Goal: Information Seeking & Learning: Learn about a topic

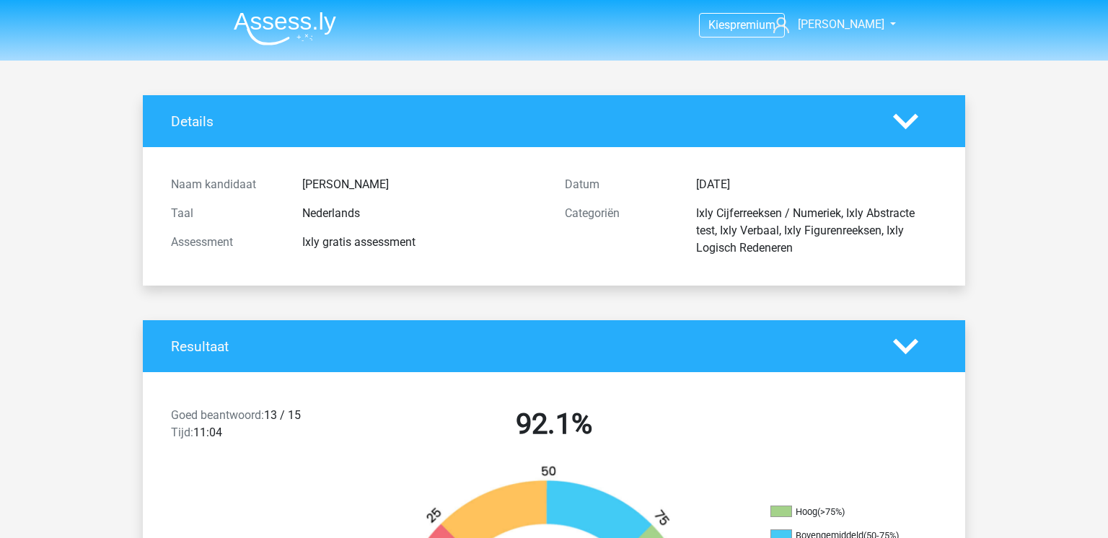
click at [279, 21] on img at bounding box center [285, 29] width 102 height 34
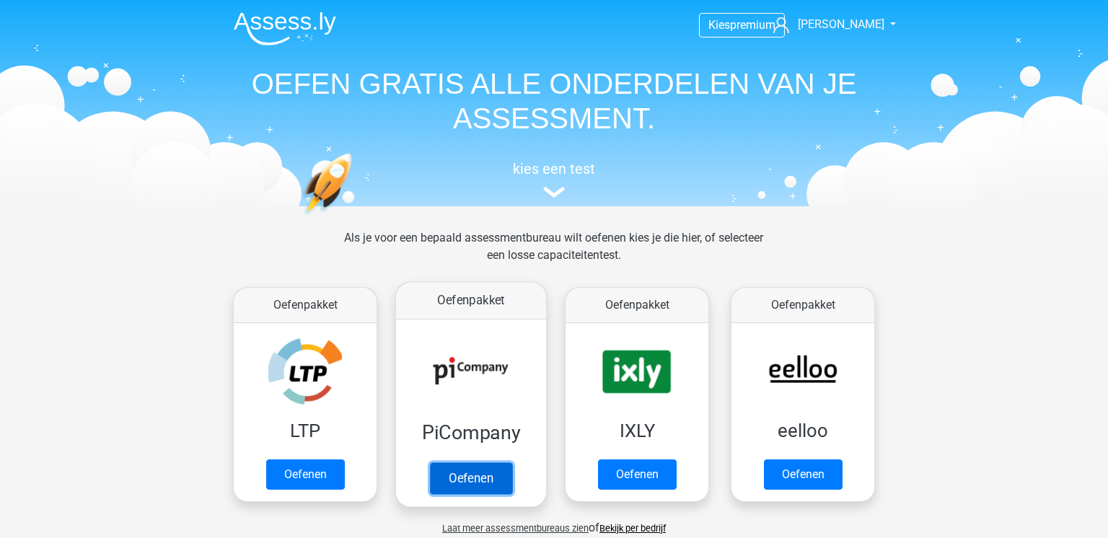
click at [469, 484] on link "Oefenen" at bounding box center [471, 479] width 82 height 32
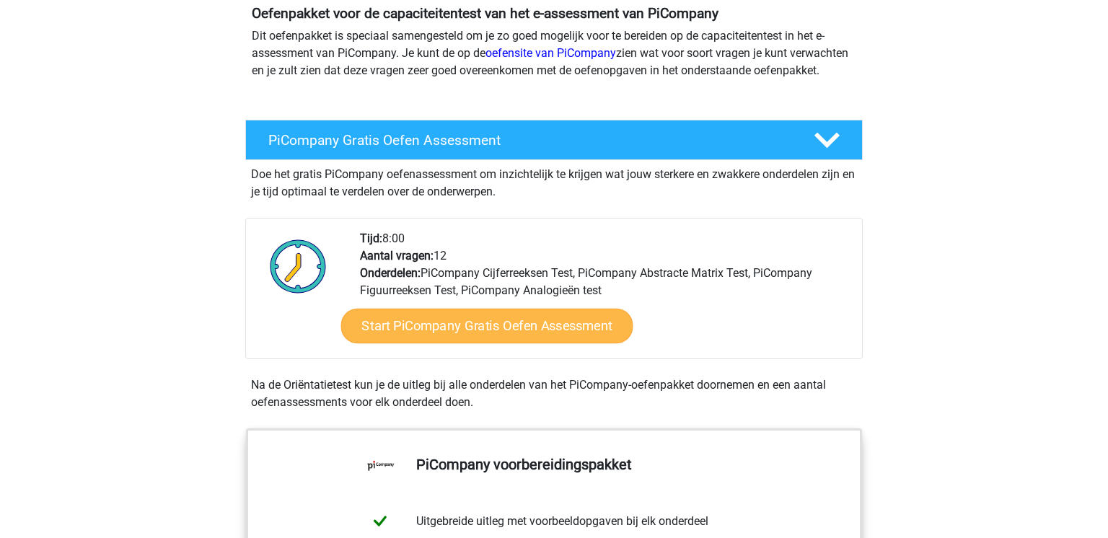
scroll to position [170, 0]
click at [579, 339] on link "Start PiCompany Gratis Oefen Assessment" at bounding box center [487, 326] width 292 height 35
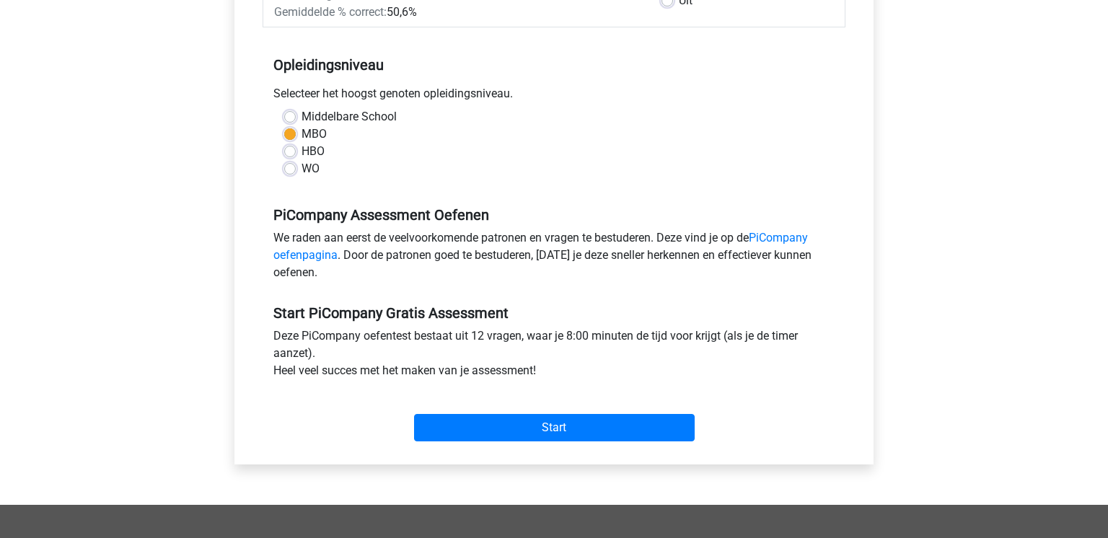
scroll to position [80, 0]
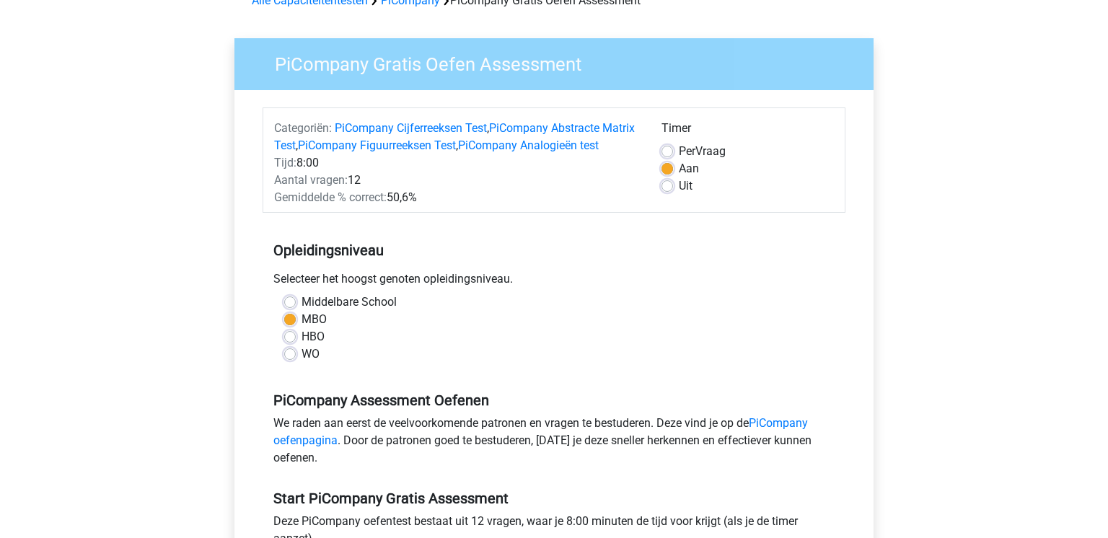
click at [302, 311] on label "Middelbare School" at bounding box center [349, 302] width 95 height 17
click at [285, 308] on input "Middelbare School" at bounding box center [290, 301] width 12 height 14
radio input "true"
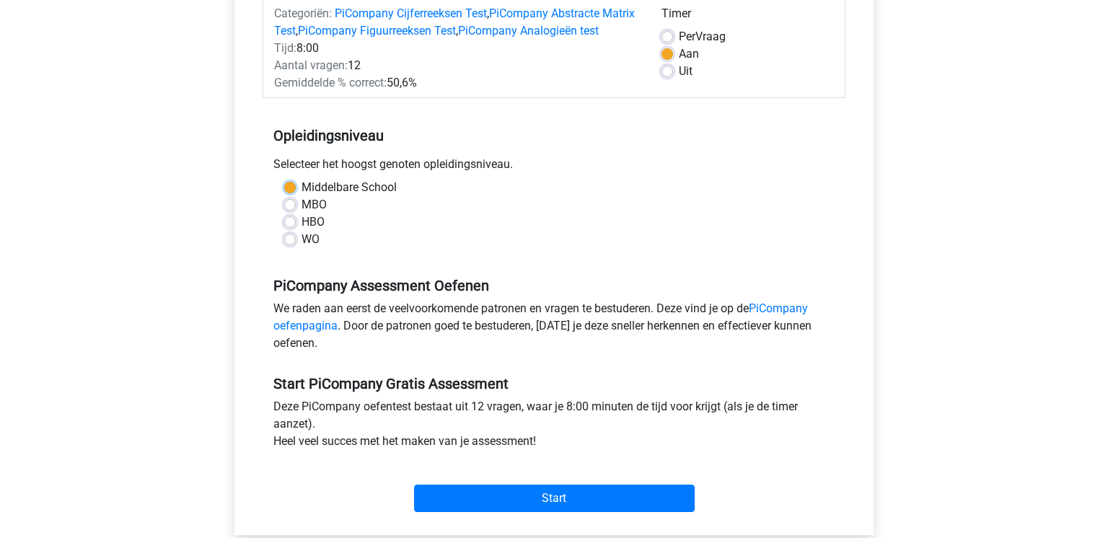
scroll to position [232, 0]
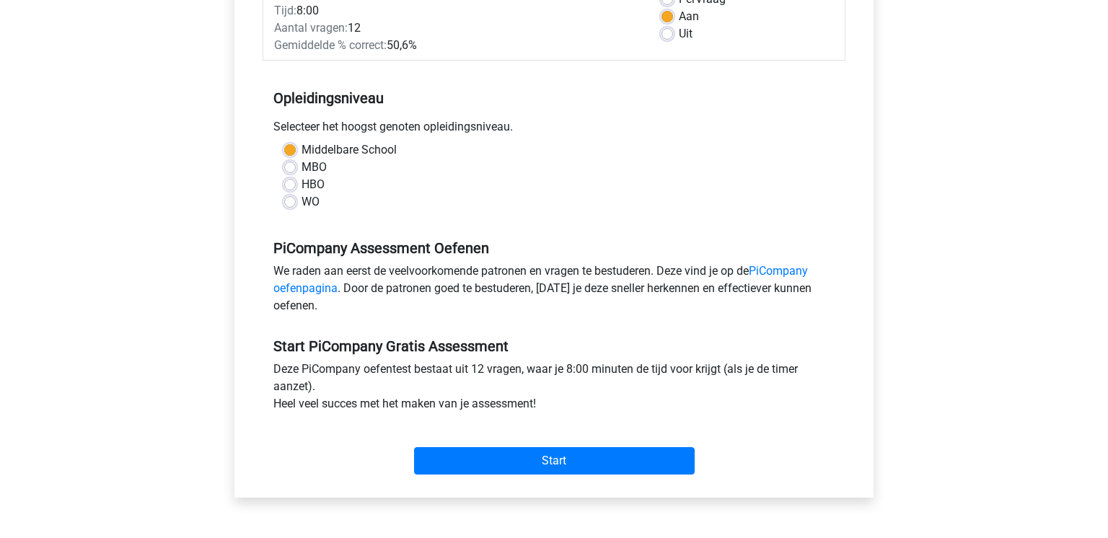
click at [300, 193] on div "HBO" at bounding box center [554, 184] width 540 height 17
click at [297, 176] on div "MBO" at bounding box center [554, 167] width 540 height 17
click at [302, 176] on label "MBO" at bounding box center [314, 167] width 25 height 17
click at [292, 173] on input "MBO" at bounding box center [290, 166] width 12 height 14
radio input "true"
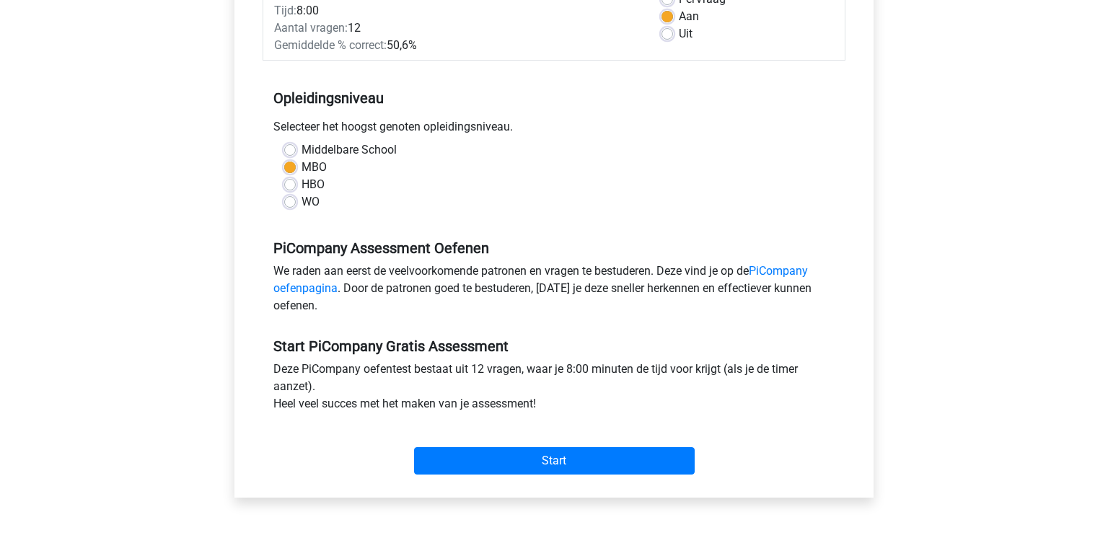
click at [293, 159] on div "Middelbare School" at bounding box center [554, 149] width 540 height 17
click at [302, 159] on label "Middelbare School" at bounding box center [349, 149] width 95 height 17
click at [286, 156] on input "Middelbare School" at bounding box center [290, 148] width 12 height 14
radio input "true"
click at [302, 193] on label "HBO" at bounding box center [313, 184] width 23 height 17
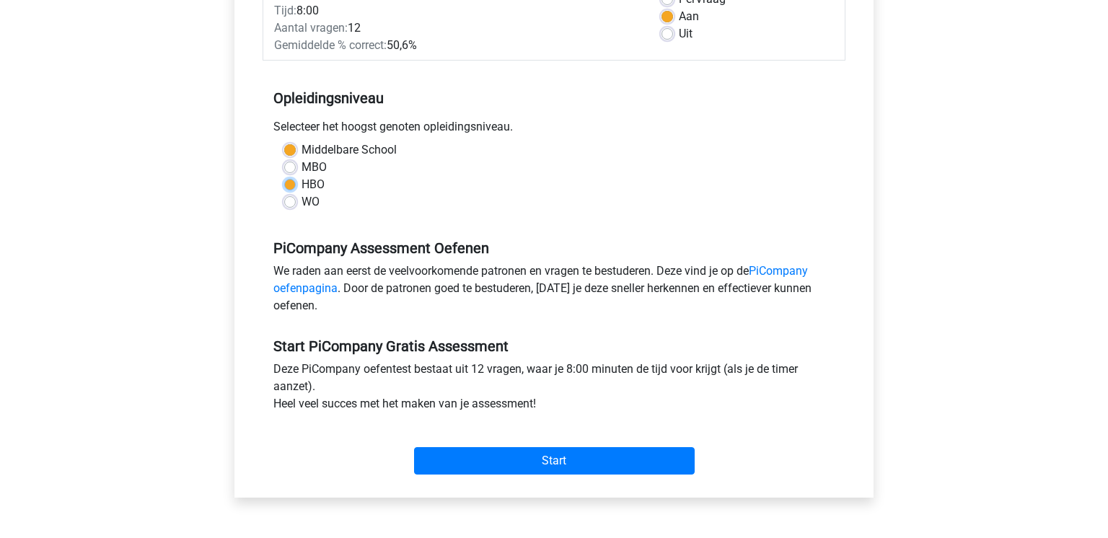
click at [291, 190] on input "HBO" at bounding box center [290, 183] width 12 height 14
radio input "true"
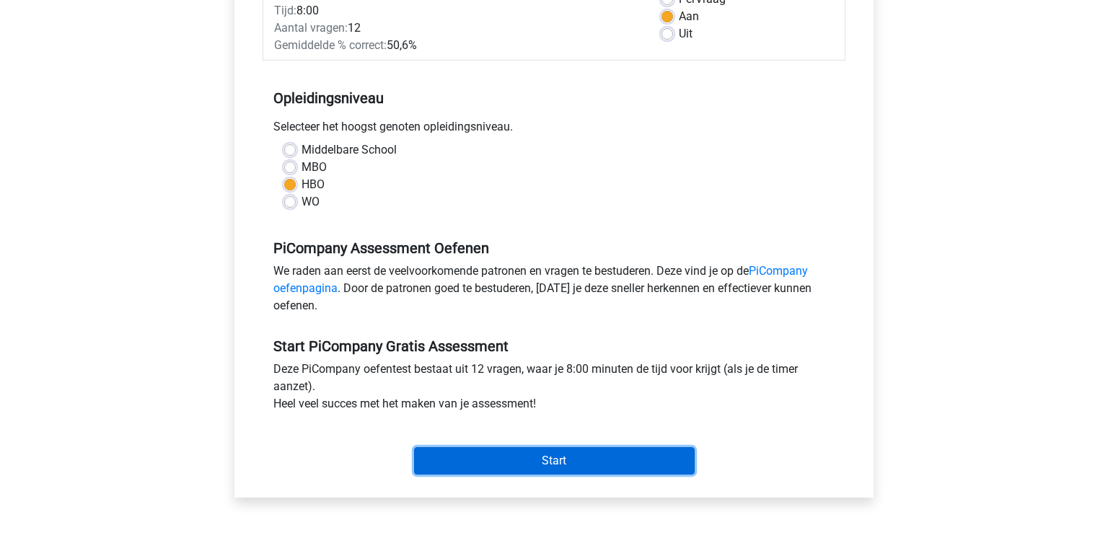
click at [507, 475] on input "Start" at bounding box center [554, 460] width 281 height 27
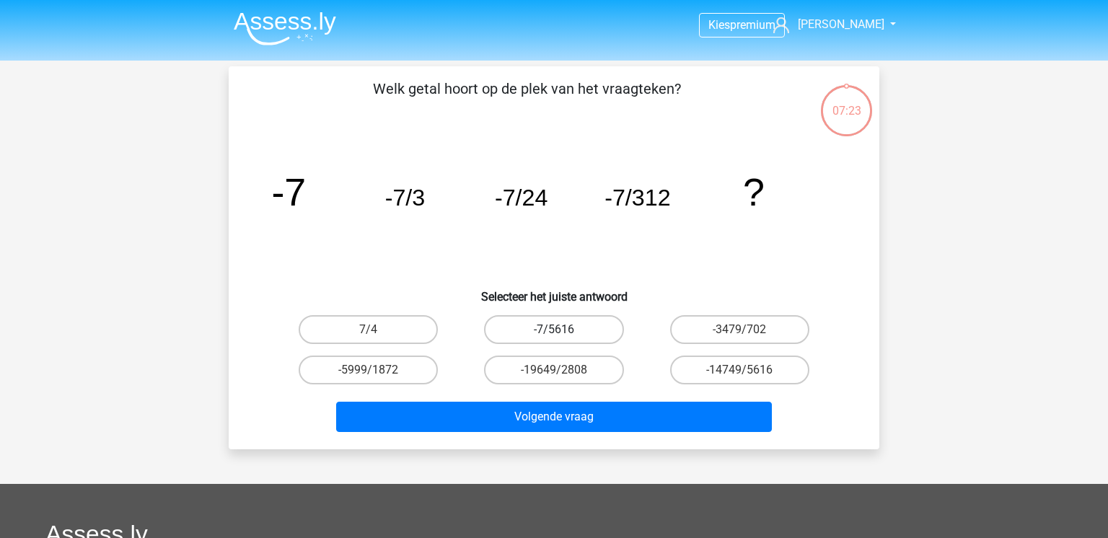
click at [587, 336] on label "-7/5616" at bounding box center [553, 329] width 139 height 29
click at [564, 336] on input "-7/5616" at bounding box center [558, 334] width 9 height 9
radio input "true"
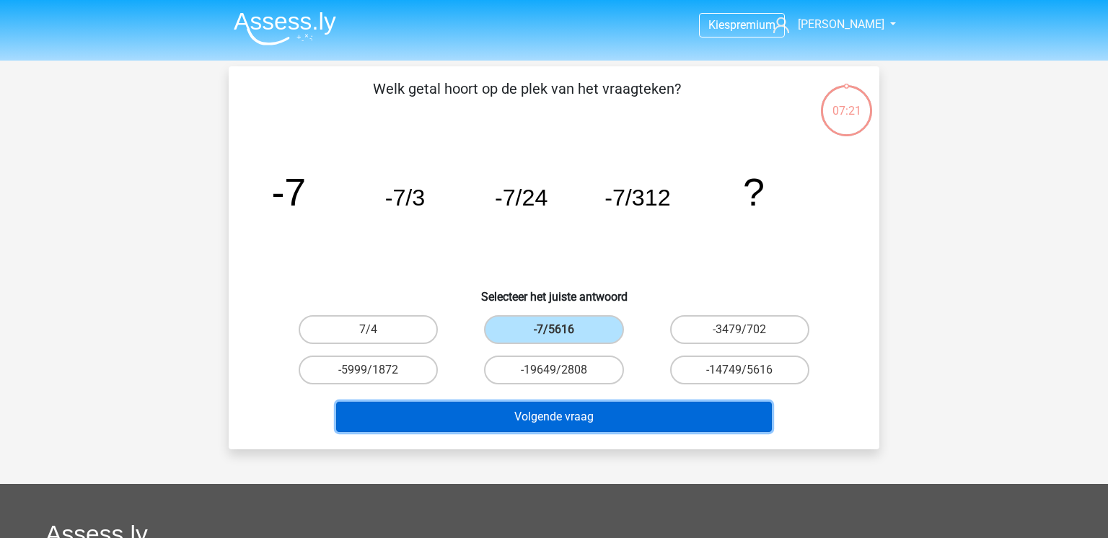
click at [618, 426] on button "Volgende vraag" at bounding box center [554, 417] width 437 height 30
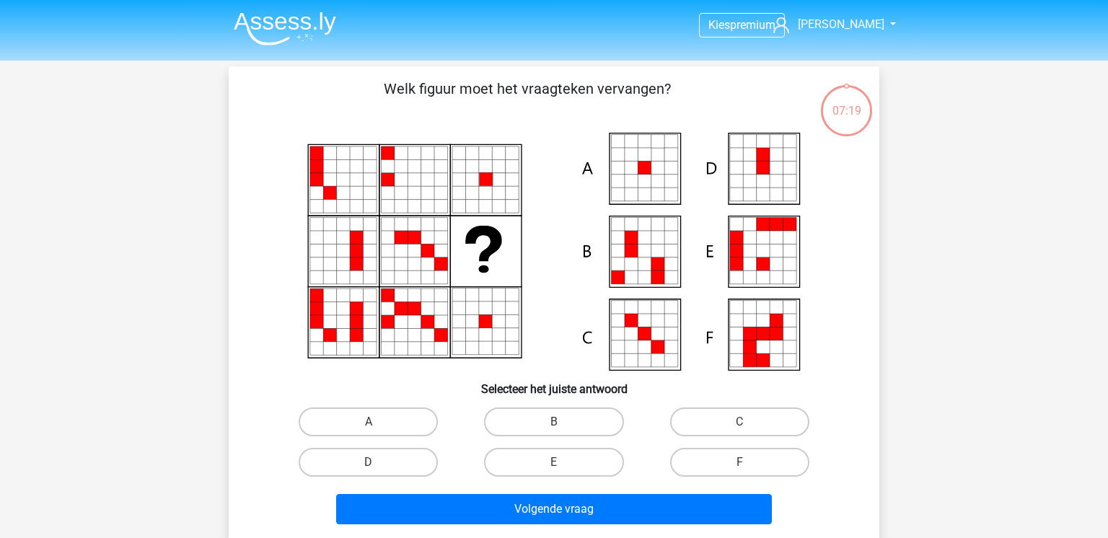
scroll to position [66, 0]
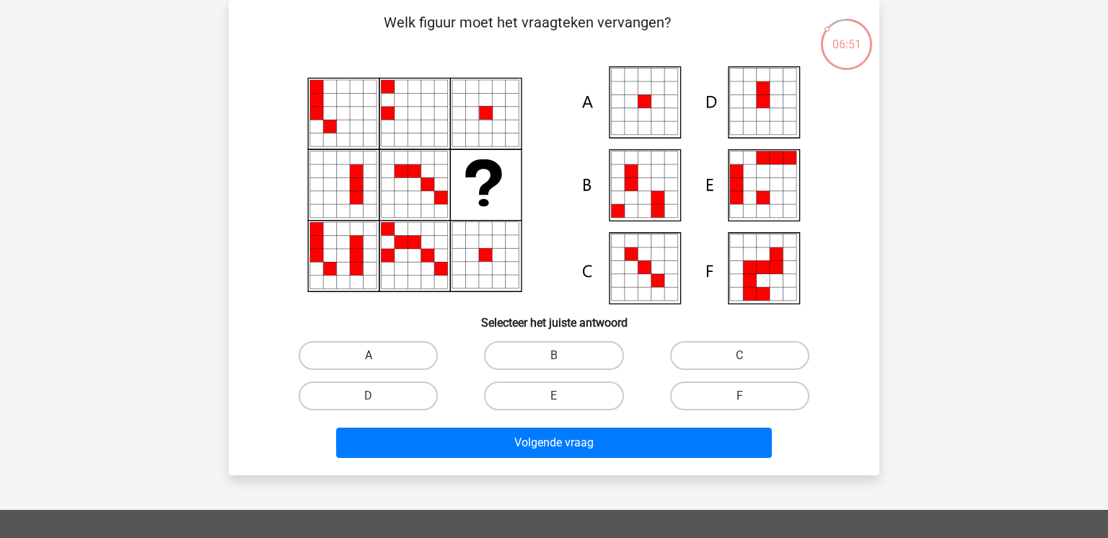
click at [402, 349] on label "A" at bounding box center [368, 355] width 139 height 29
click at [378, 356] on input "A" at bounding box center [373, 360] width 9 height 9
radio input "true"
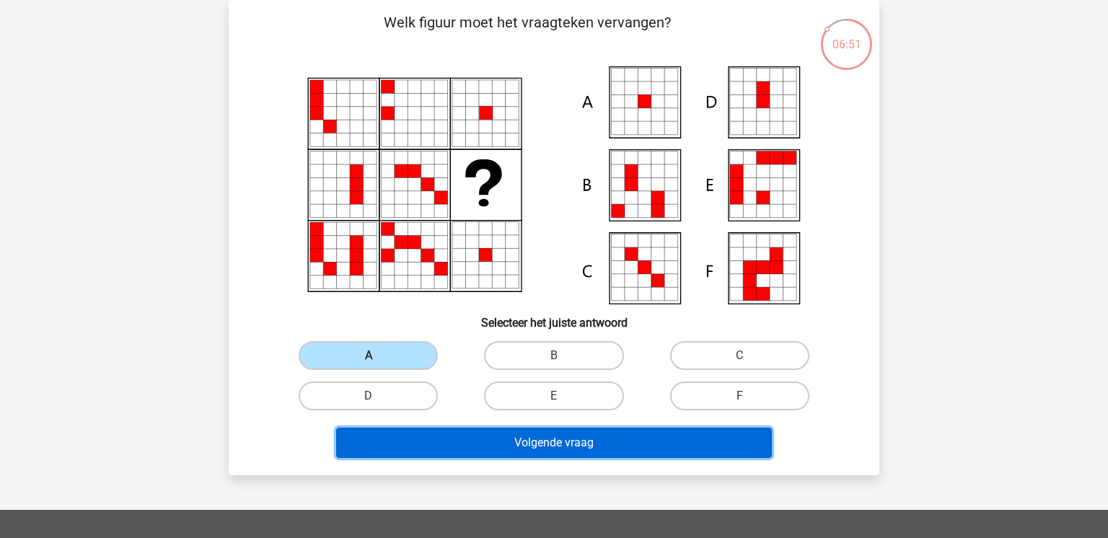
click at [527, 448] on button "Volgende vraag" at bounding box center [554, 443] width 437 height 30
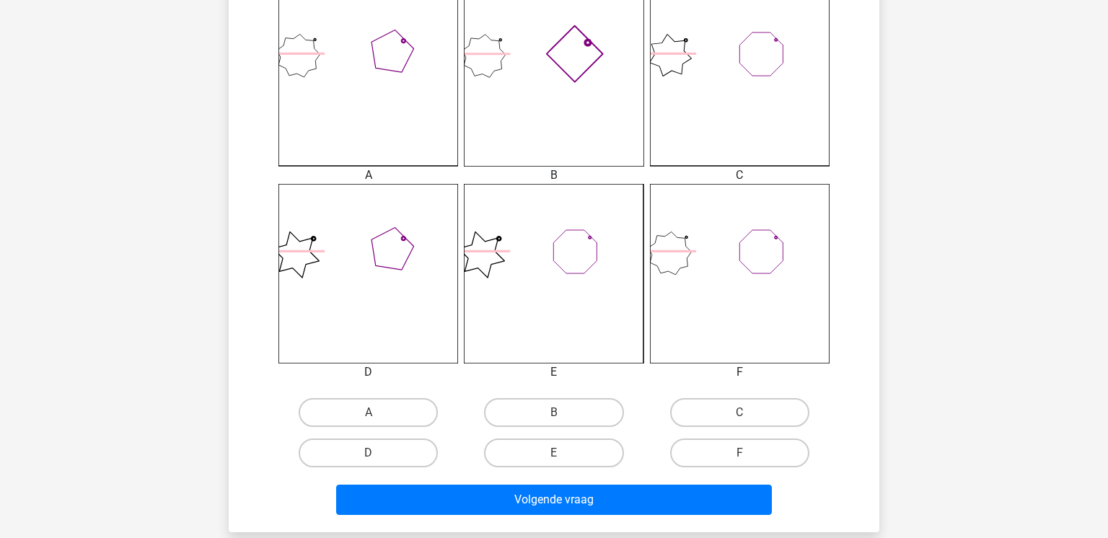
scroll to position [429, 0]
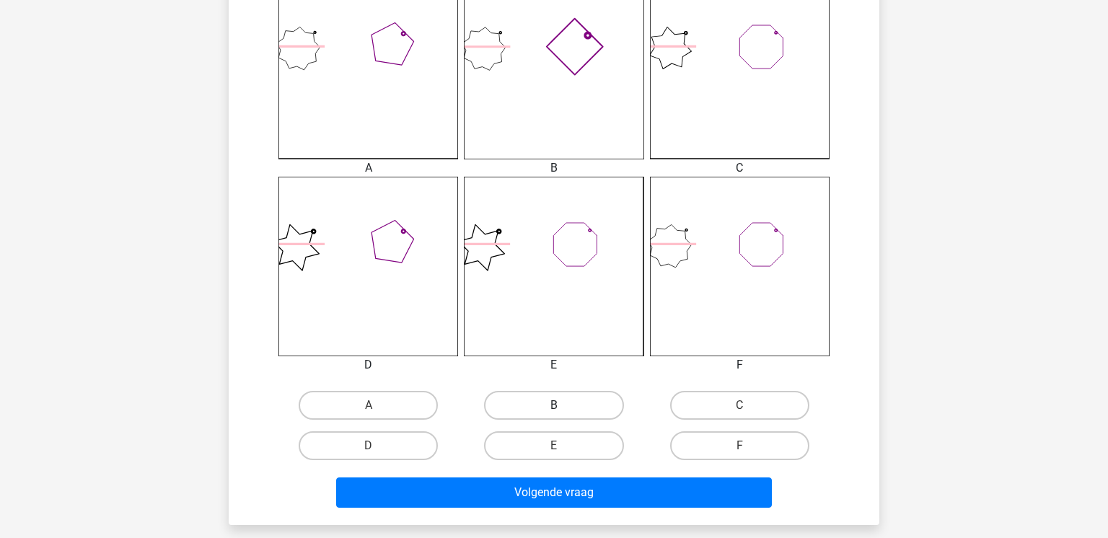
click at [570, 408] on label "B" at bounding box center [553, 405] width 139 height 29
click at [564, 408] on input "B" at bounding box center [558, 410] width 9 height 9
radio input "true"
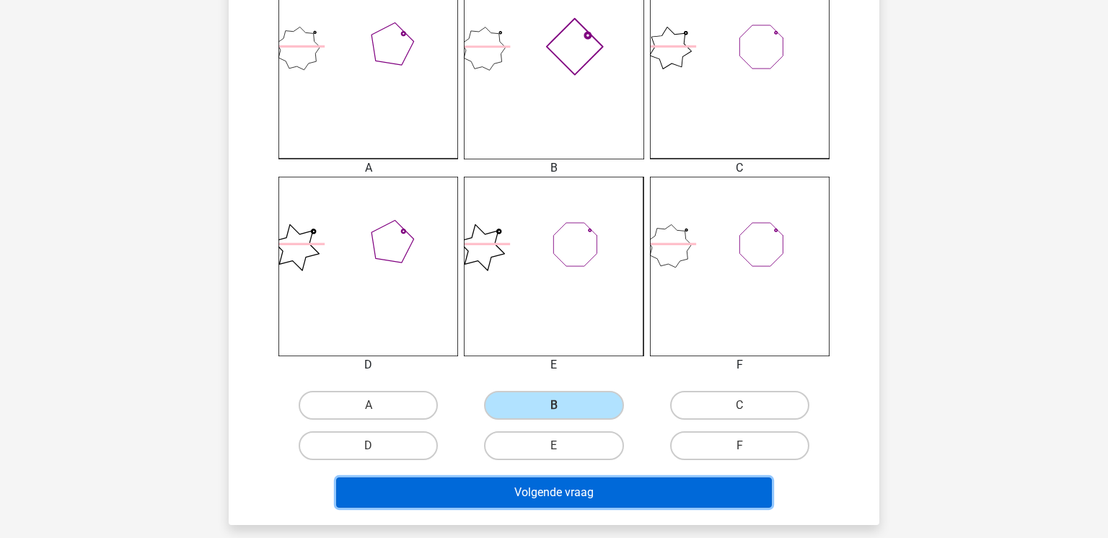
click at [597, 493] on button "Volgende vraag" at bounding box center [554, 493] width 437 height 30
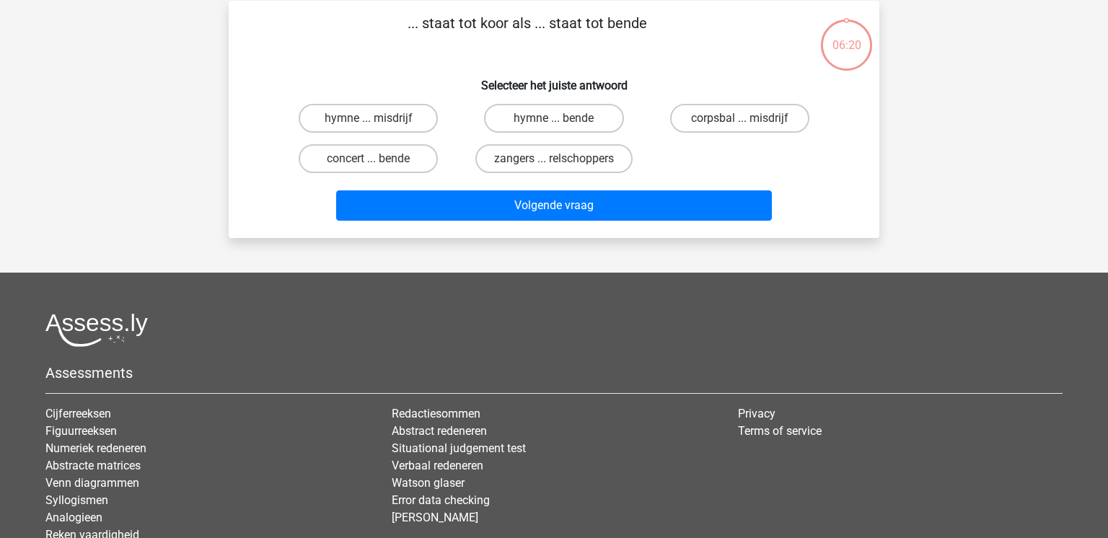
scroll to position [0, 0]
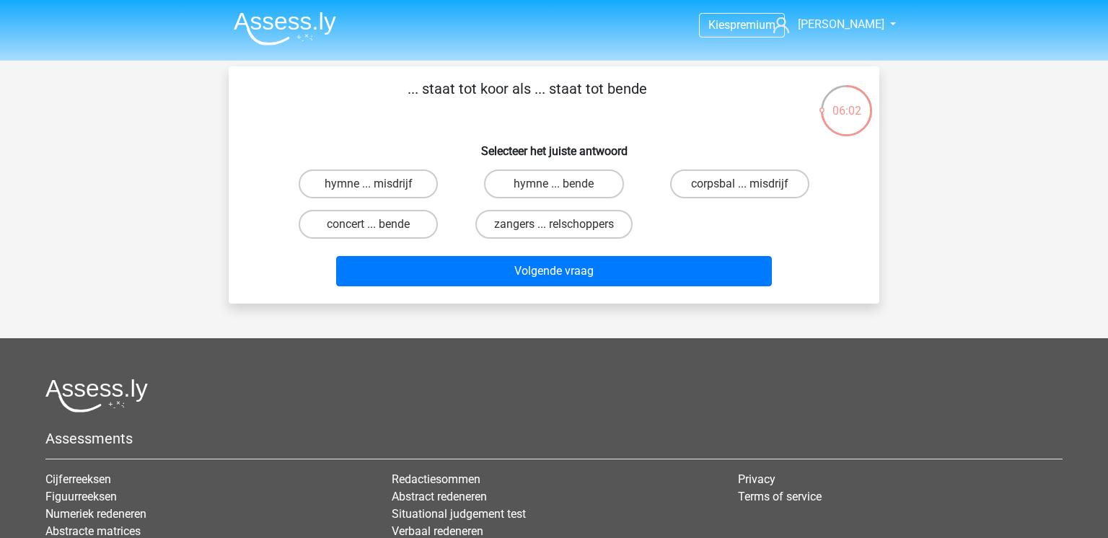
click at [561, 231] on input "zangers ... relschoppers" at bounding box center [558, 228] width 9 height 9
radio input "true"
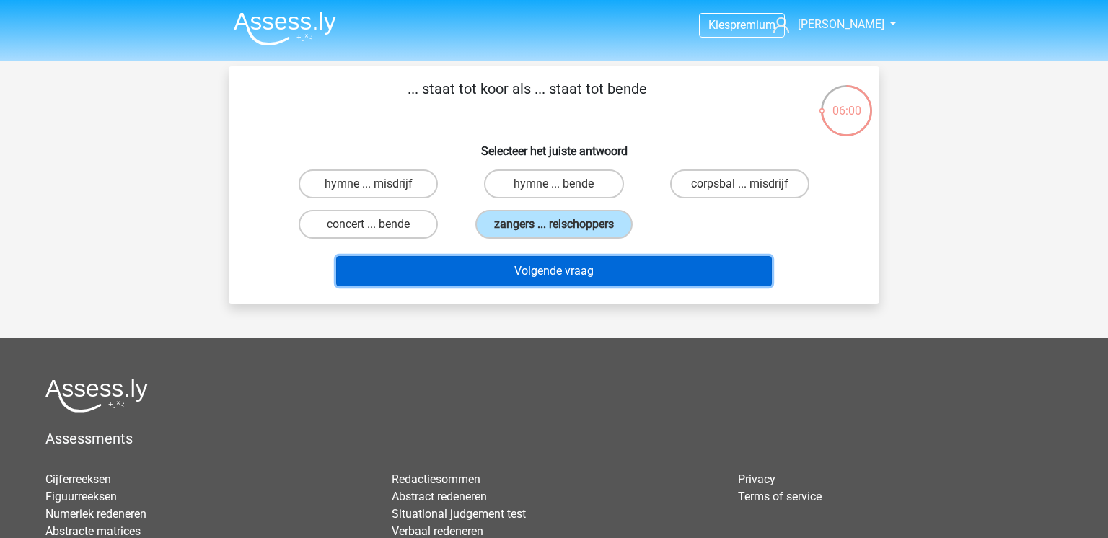
click at [589, 274] on button "Volgende vraag" at bounding box center [554, 271] width 437 height 30
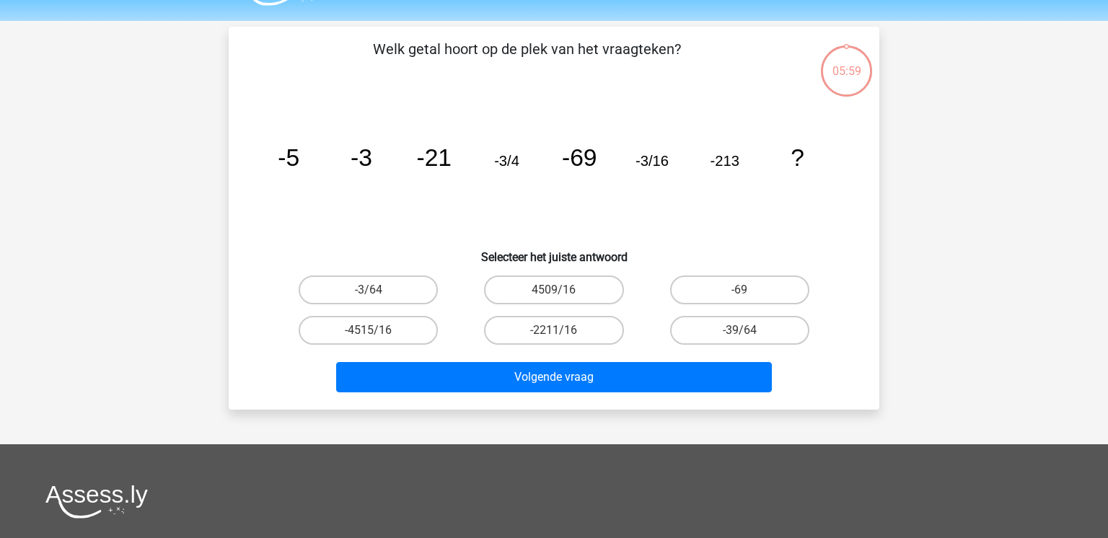
scroll to position [66, 0]
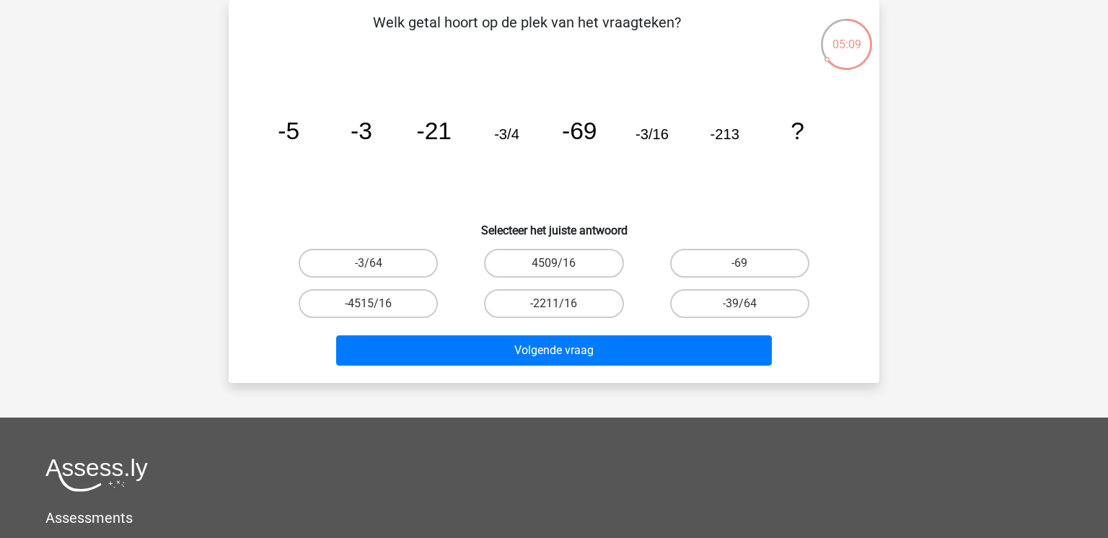
click at [596, 203] on icon "image/svg+xml -5 -3 -21 -3/4 -69 -3/16 -213 ?" at bounding box center [554, 139] width 582 height 146
click at [382, 268] on label "-3/64" at bounding box center [368, 263] width 139 height 29
click at [378, 268] on input "-3/64" at bounding box center [373, 267] width 9 height 9
radio input "true"
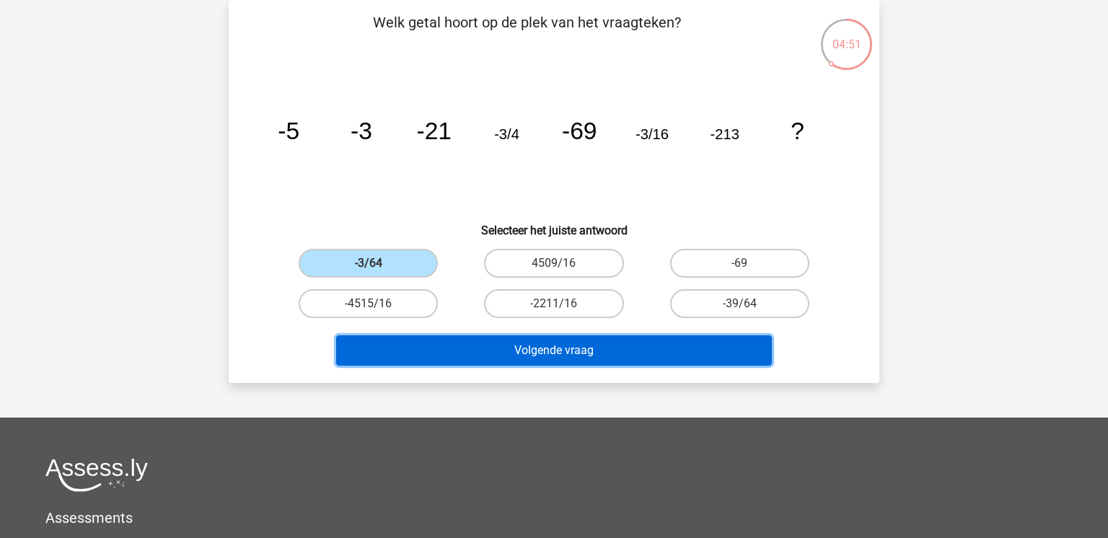
click at [540, 353] on button "Volgende vraag" at bounding box center [554, 351] width 437 height 30
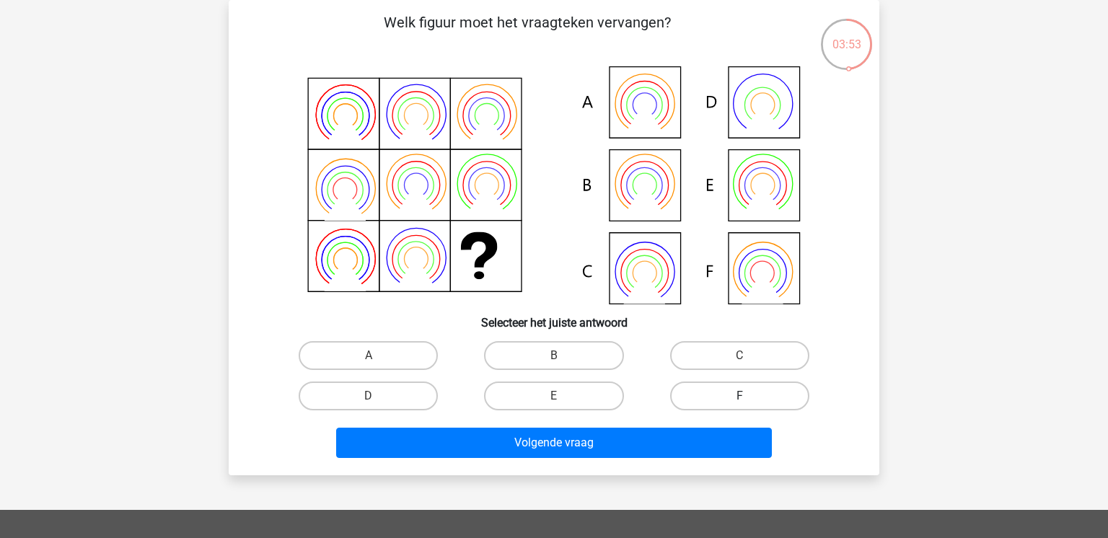
click at [707, 398] on label "F" at bounding box center [739, 396] width 139 height 29
click at [740, 398] on input "F" at bounding box center [744, 400] width 9 height 9
radio input "true"
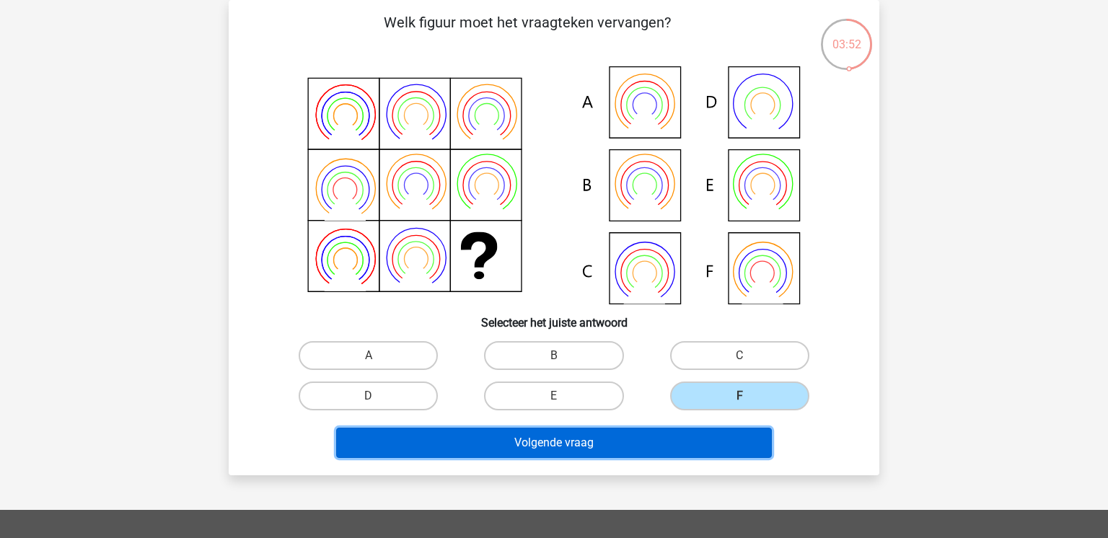
click at [578, 440] on button "Volgende vraag" at bounding box center [554, 443] width 437 height 30
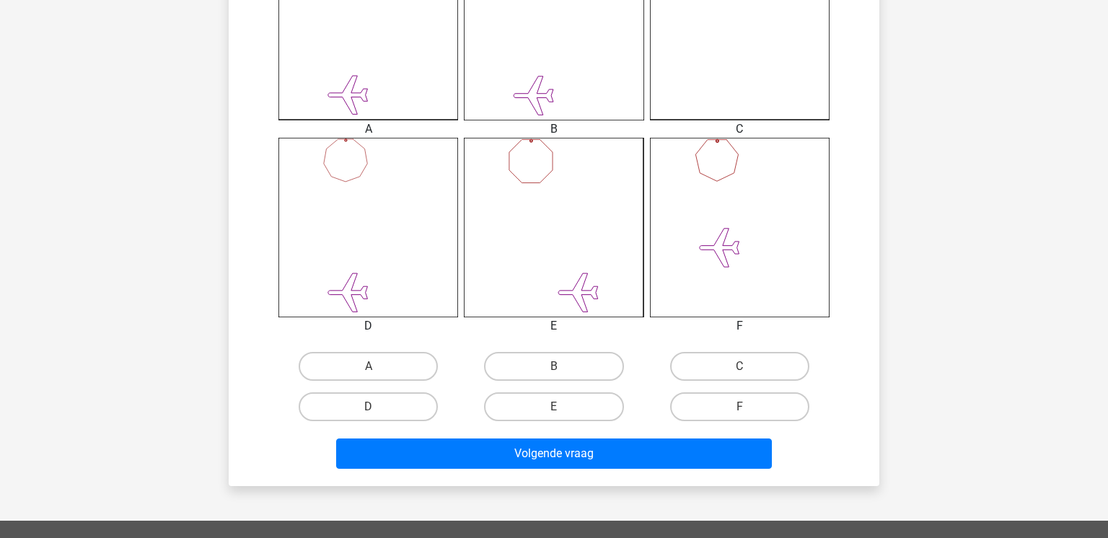
scroll to position [476, 0]
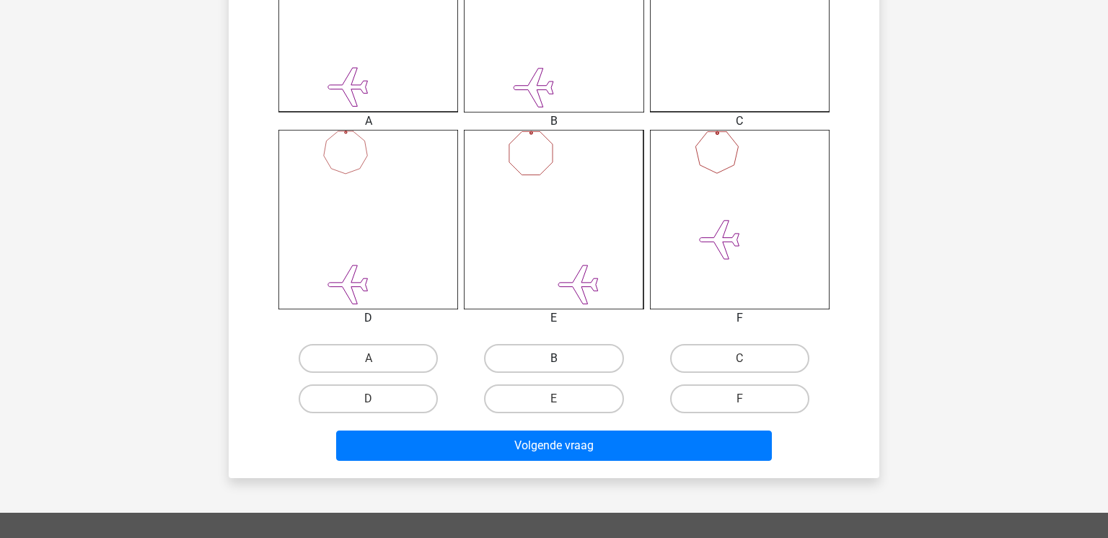
click at [583, 344] on label "B" at bounding box center [553, 358] width 139 height 29
click at [564, 359] on input "B" at bounding box center [558, 363] width 9 height 9
radio input "true"
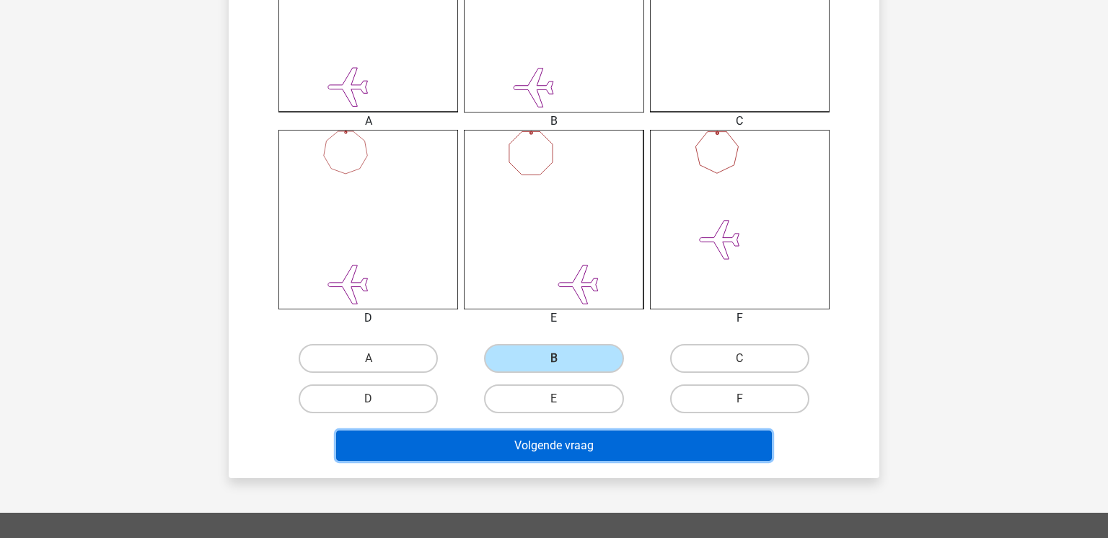
click at [605, 447] on button "Volgende vraag" at bounding box center [554, 446] width 437 height 30
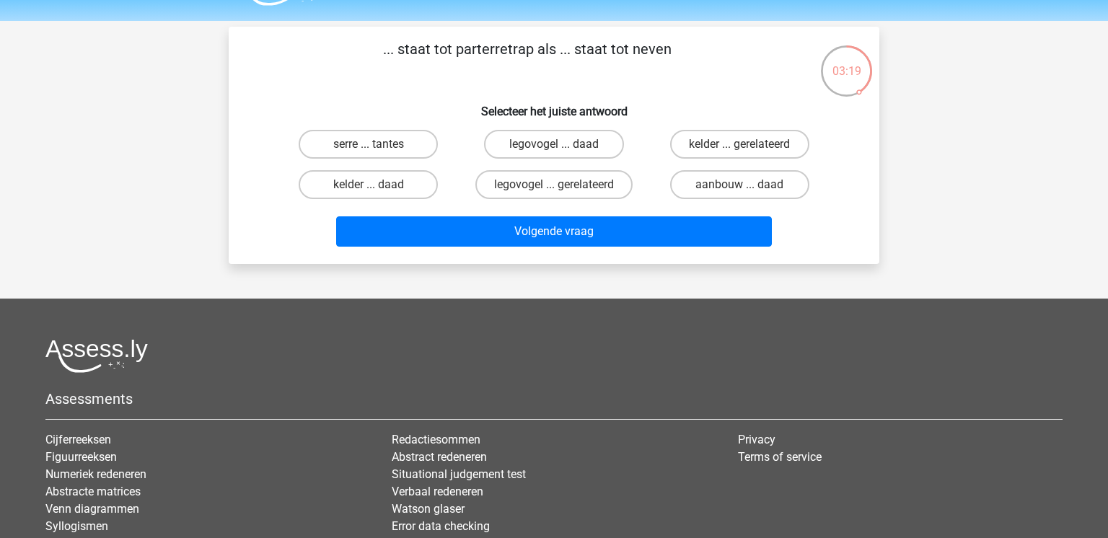
scroll to position [0, 0]
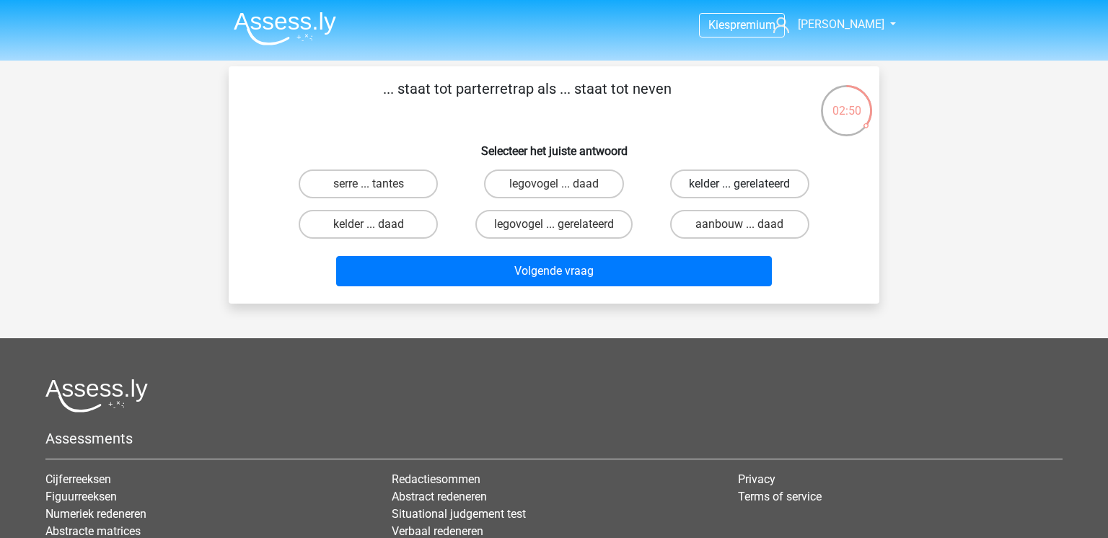
click at [749, 193] on label "kelder ... gerelateerd" at bounding box center [739, 184] width 139 height 29
click at [749, 193] on input "kelder ... gerelateerd" at bounding box center [744, 188] width 9 height 9
radio input "true"
click at [520, 255] on div "Volgende vraag" at bounding box center [554, 269] width 605 height 48
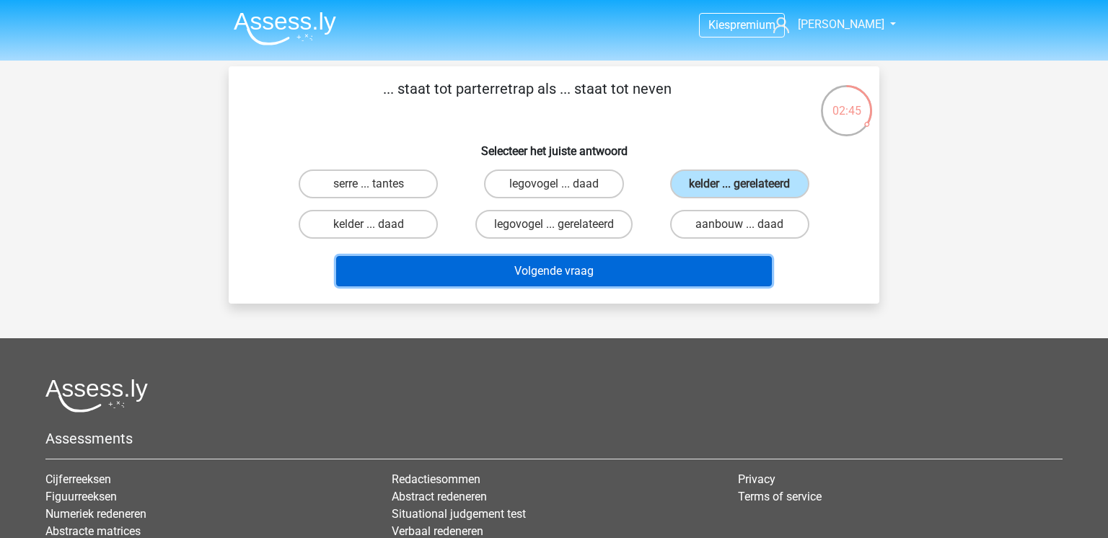
click at [521, 268] on button "Volgende vraag" at bounding box center [554, 271] width 437 height 30
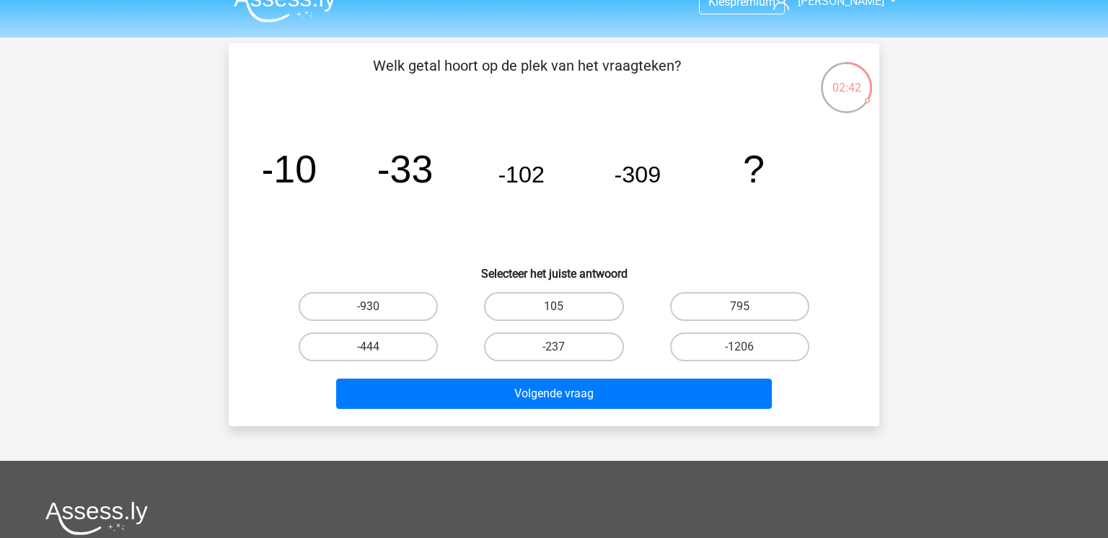
scroll to position [17, 0]
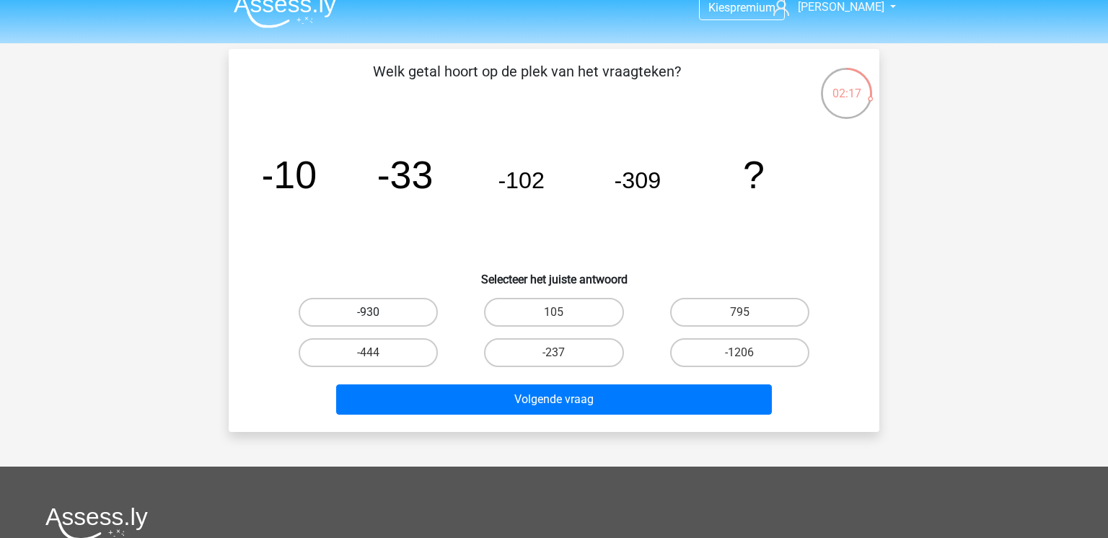
click at [373, 305] on label "-930" at bounding box center [368, 312] width 139 height 29
click at [373, 312] on input "-930" at bounding box center [373, 316] width 9 height 9
radio input "true"
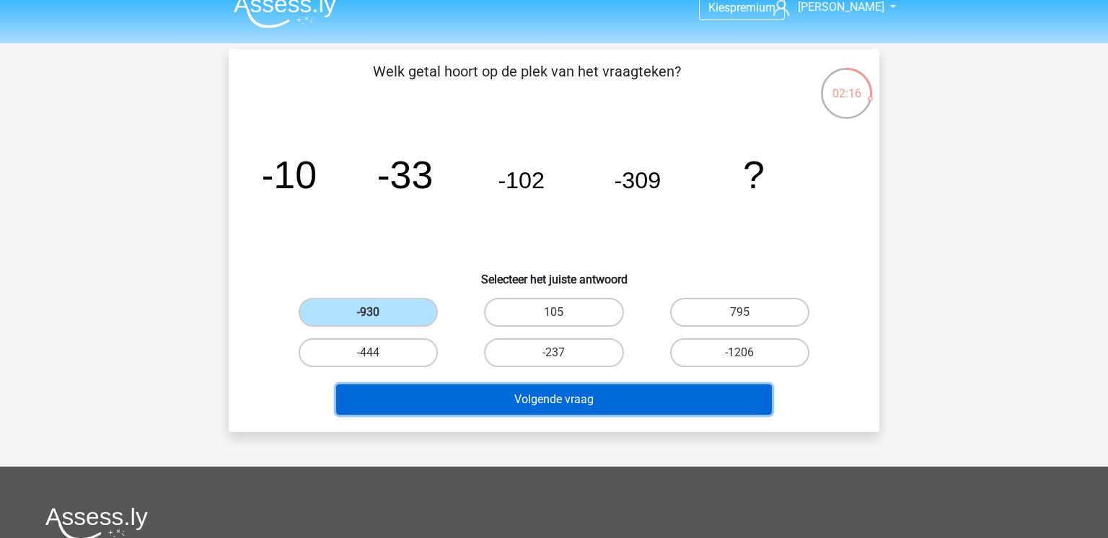
click at [540, 401] on button "Volgende vraag" at bounding box center [554, 400] width 437 height 30
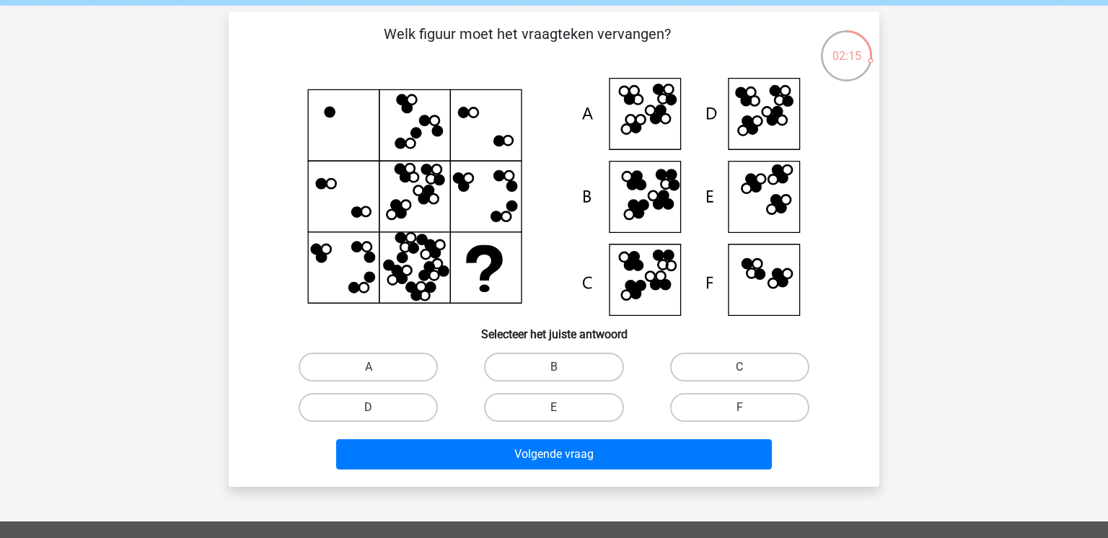
scroll to position [20, 0]
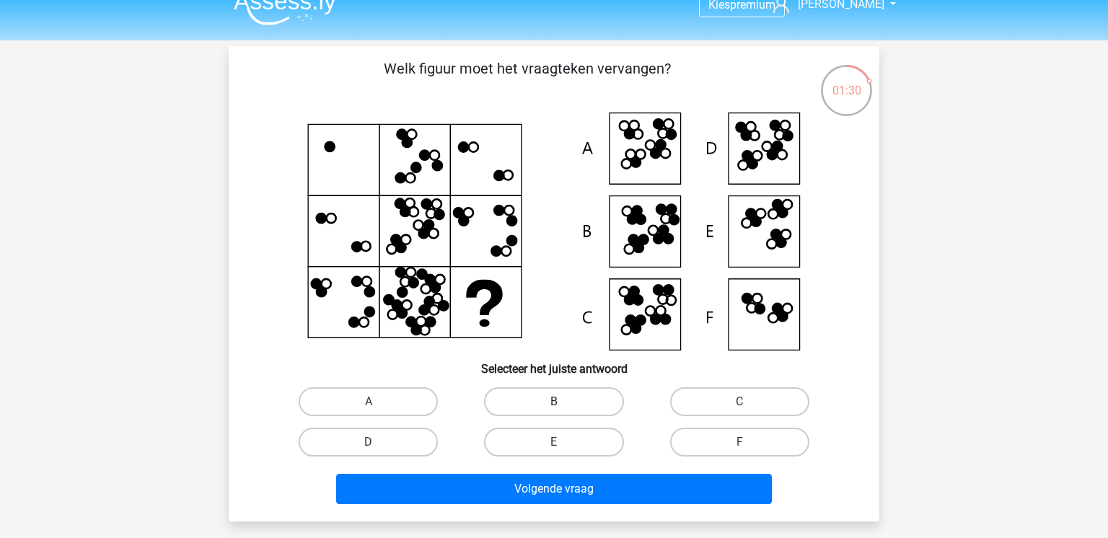
click at [550, 403] on label "B" at bounding box center [553, 401] width 139 height 29
click at [554, 403] on input "B" at bounding box center [558, 406] width 9 height 9
radio input "true"
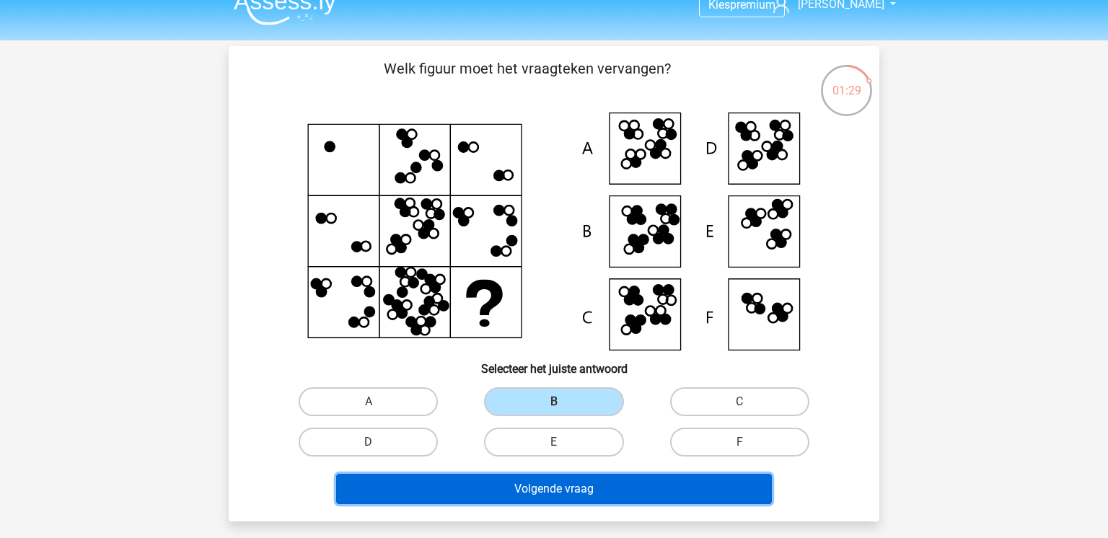
click at [551, 490] on button "Volgende vraag" at bounding box center [554, 489] width 437 height 30
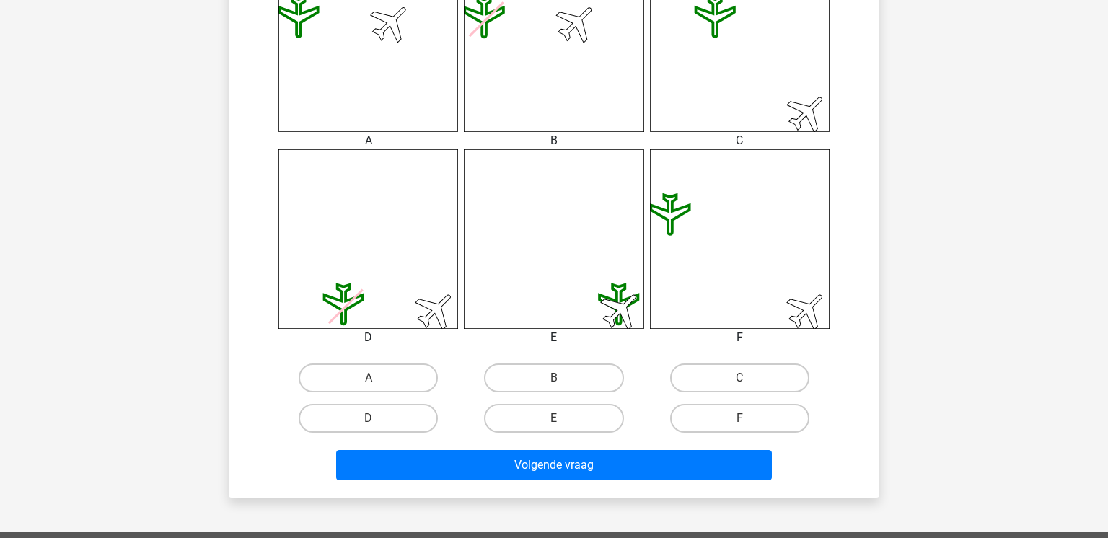
scroll to position [507, 0]
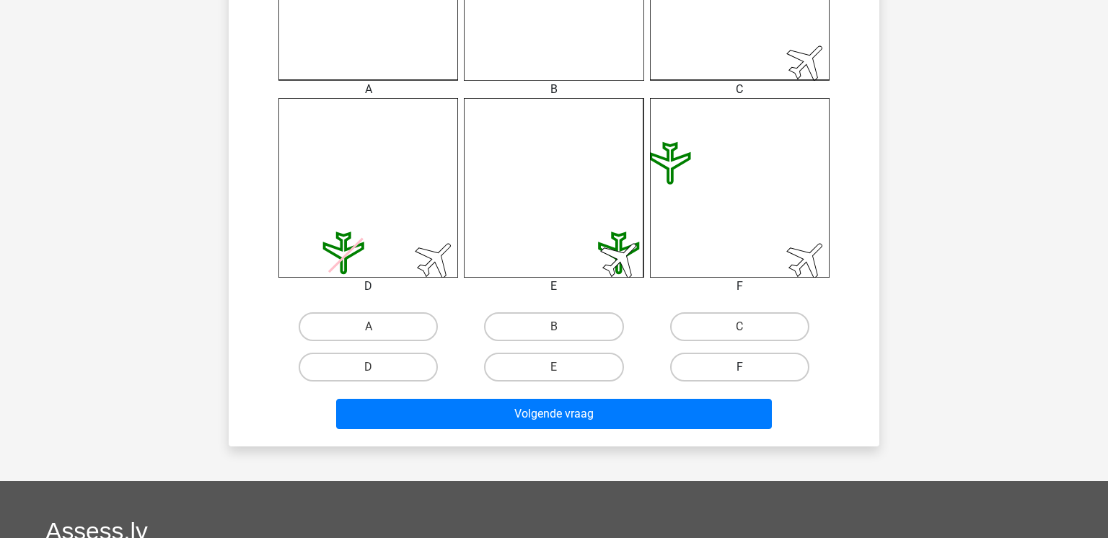
click at [752, 369] on label "F" at bounding box center [739, 367] width 139 height 29
click at [749, 369] on input "F" at bounding box center [744, 371] width 9 height 9
radio input "true"
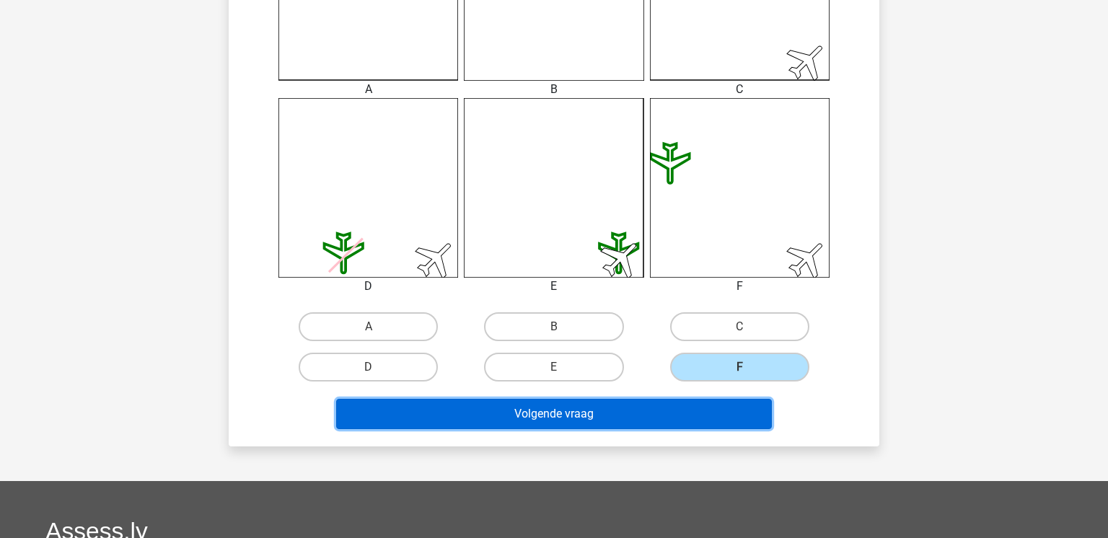
click at [693, 399] on button "Volgende vraag" at bounding box center [554, 414] width 437 height 30
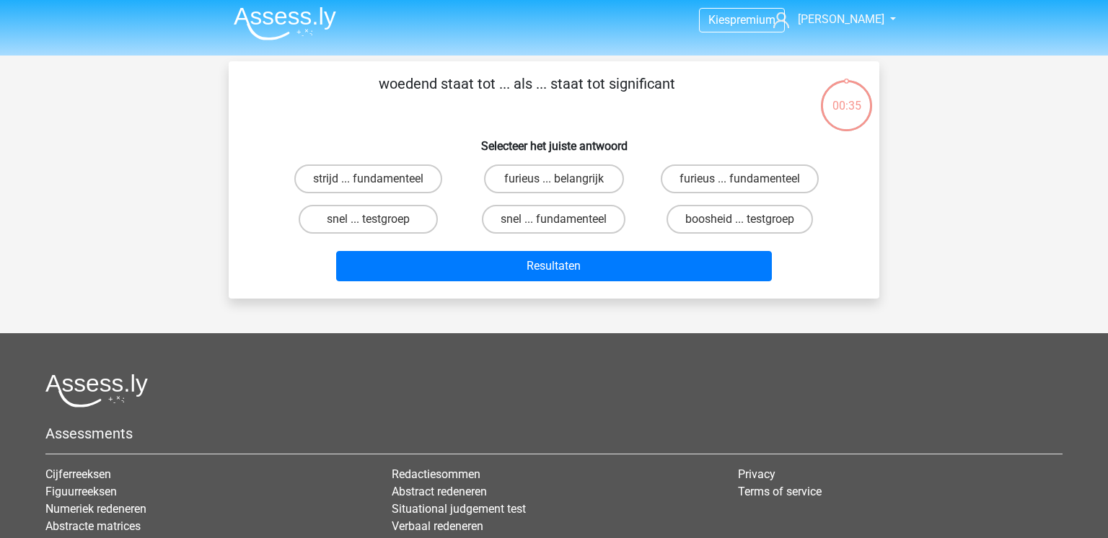
scroll to position [0, 0]
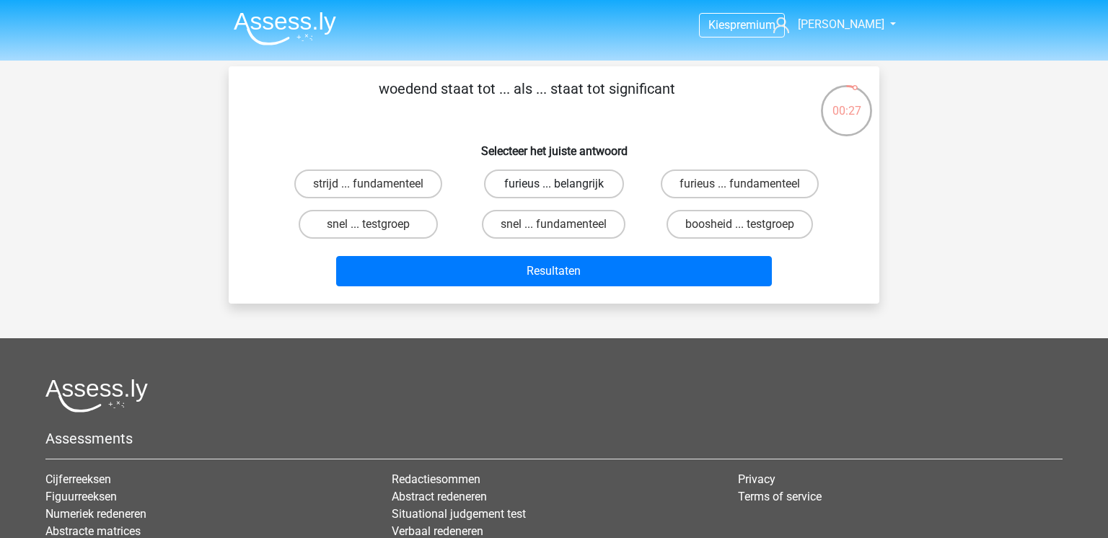
click at [600, 186] on label "furieus ... belangrijk" at bounding box center [553, 184] width 139 height 29
click at [564, 186] on input "furieus ... belangrijk" at bounding box center [558, 188] width 9 height 9
radio input "true"
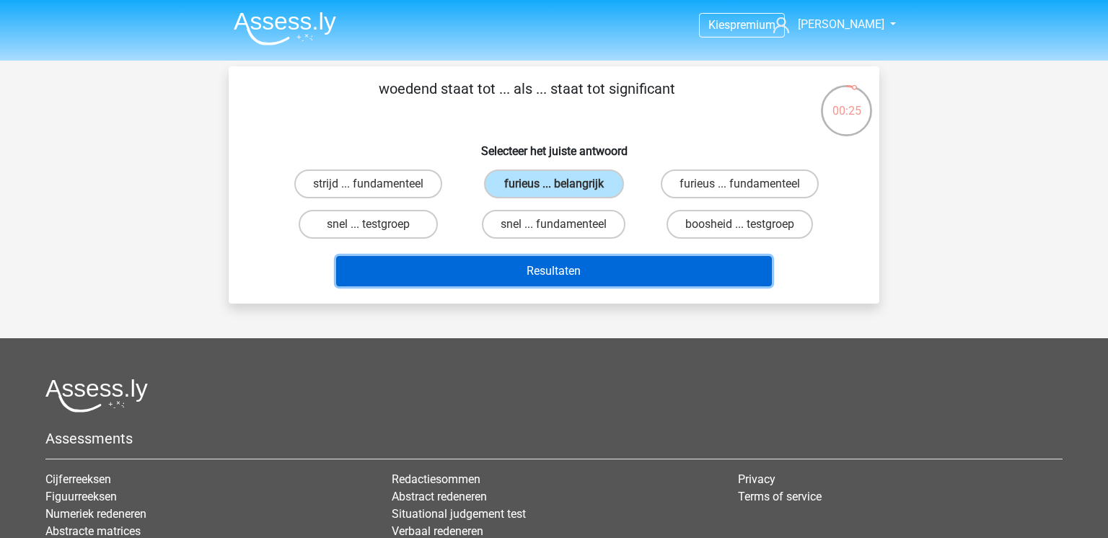
click at [594, 272] on button "Resultaten" at bounding box center [554, 271] width 437 height 30
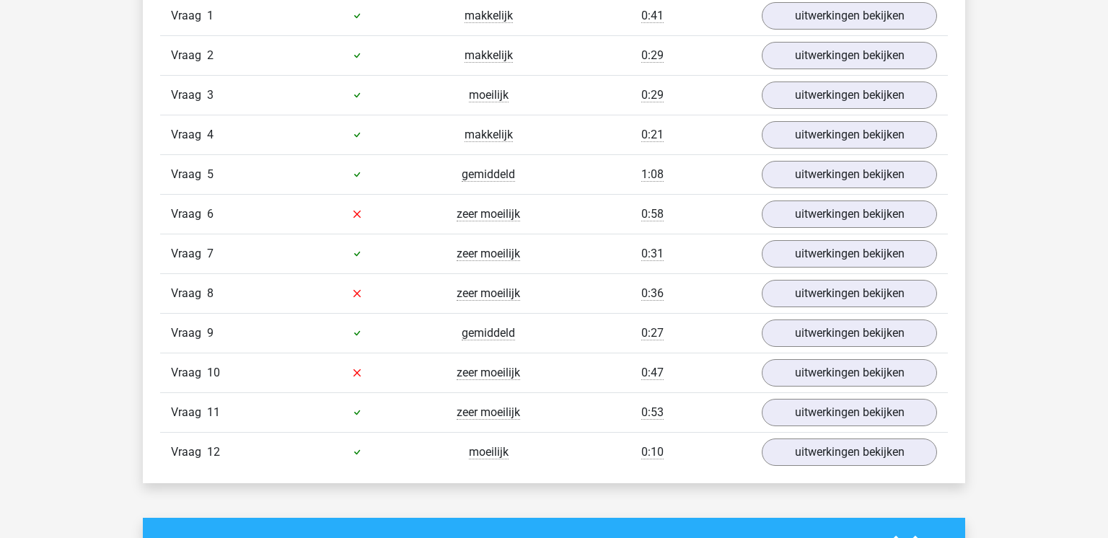
scroll to position [1678, 0]
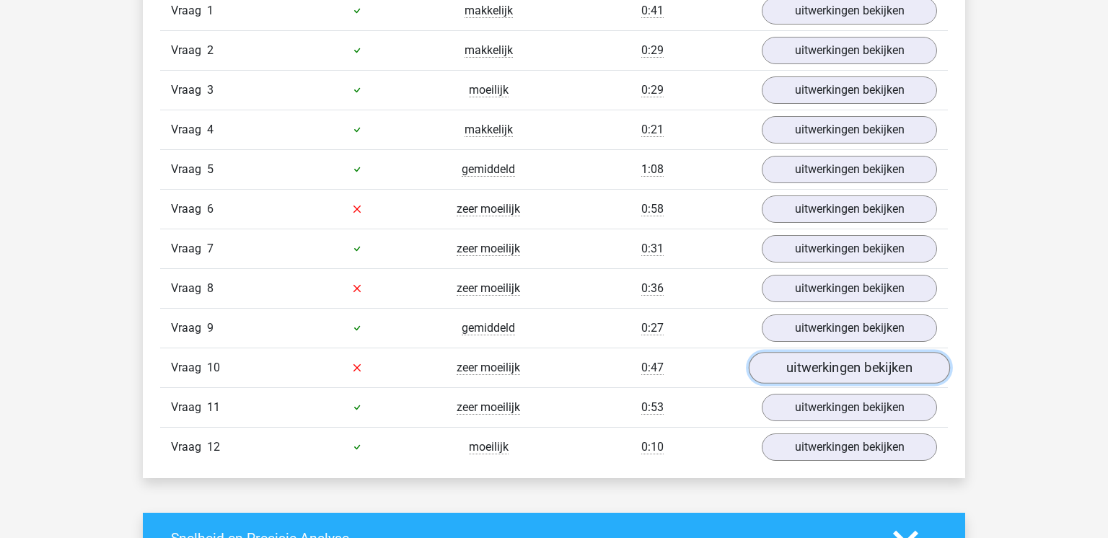
click at [831, 367] on link "uitwerkingen bekijken" at bounding box center [849, 368] width 201 height 32
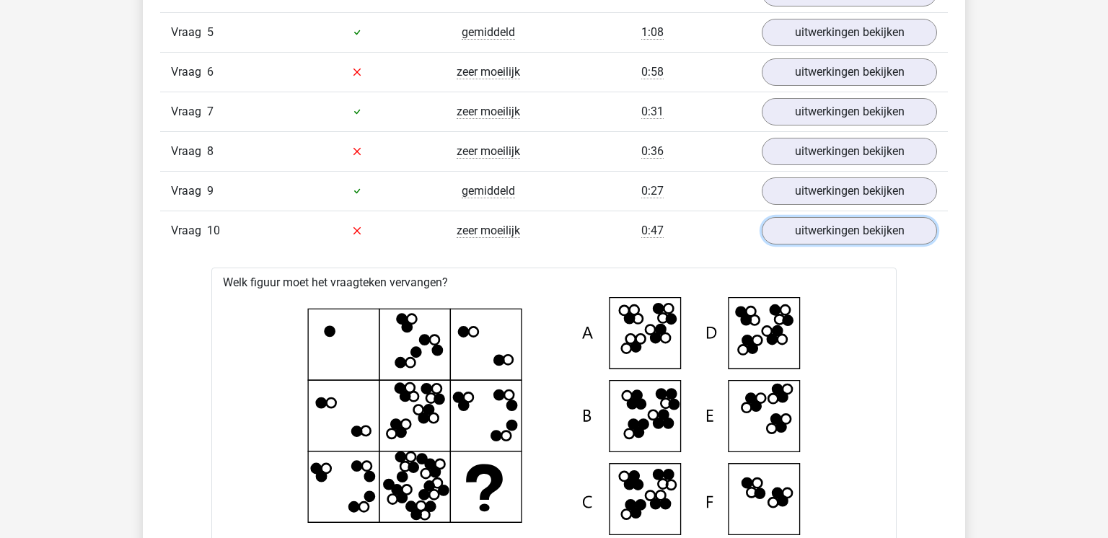
scroll to position [1780, 0]
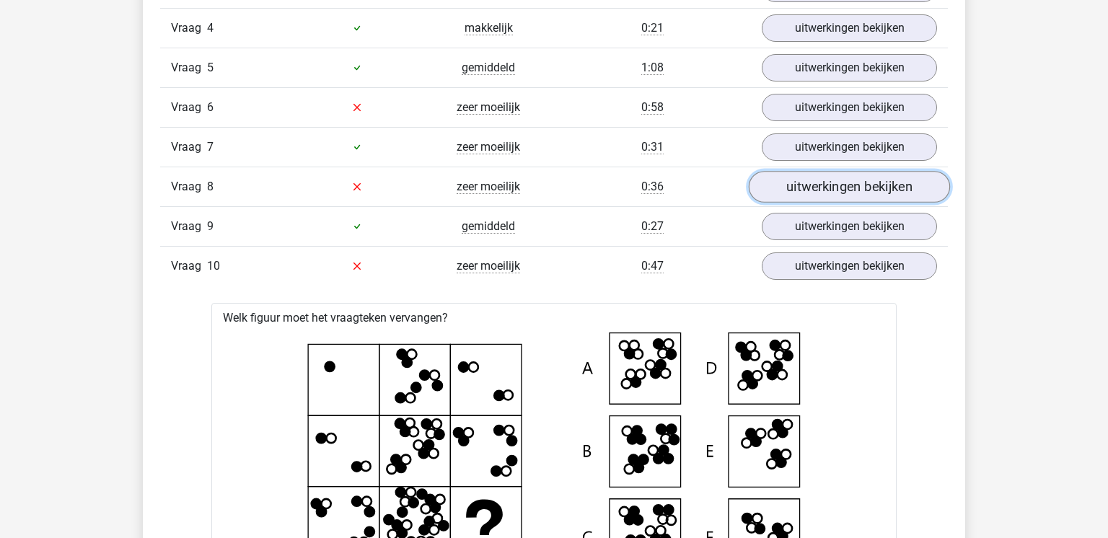
click at [820, 195] on link "uitwerkingen bekijken" at bounding box center [849, 187] width 201 height 32
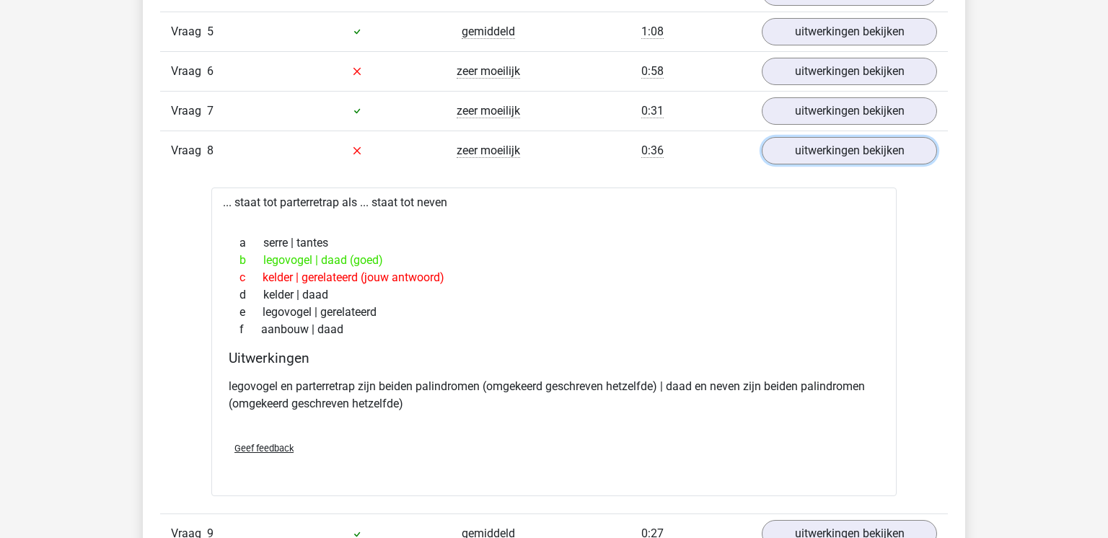
scroll to position [1893, 0]
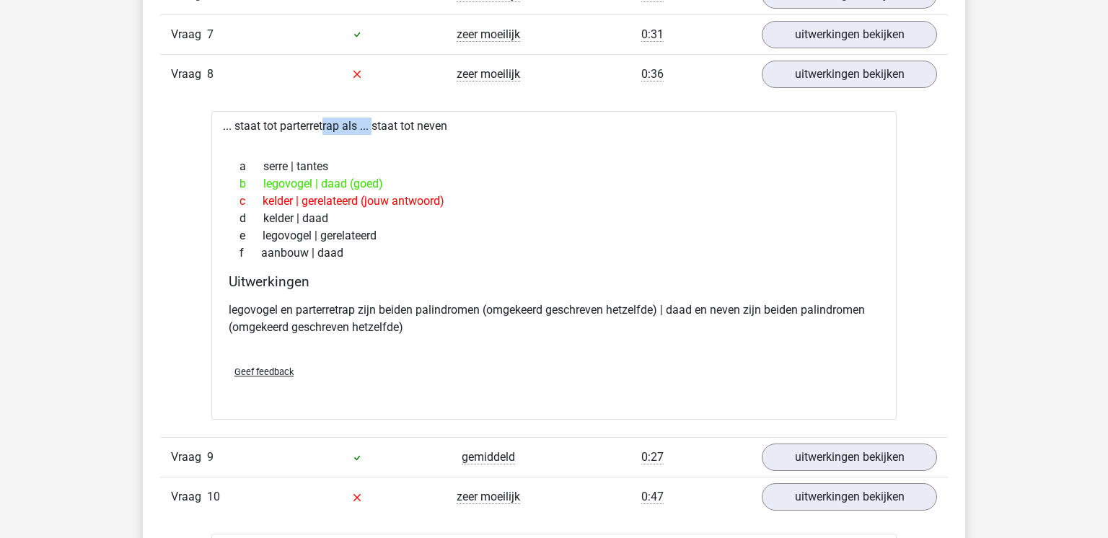
drag, startPoint x: 280, startPoint y: 126, endPoint x: 342, endPoint y: 121, distance: 62.3
click at [342, 121] on div "... staat tot parterretrap als ... staat tot neven a serre | tantes b legovogel…" at bounding box center [553, 265] width 685 height 309
copy div "parterretrap"
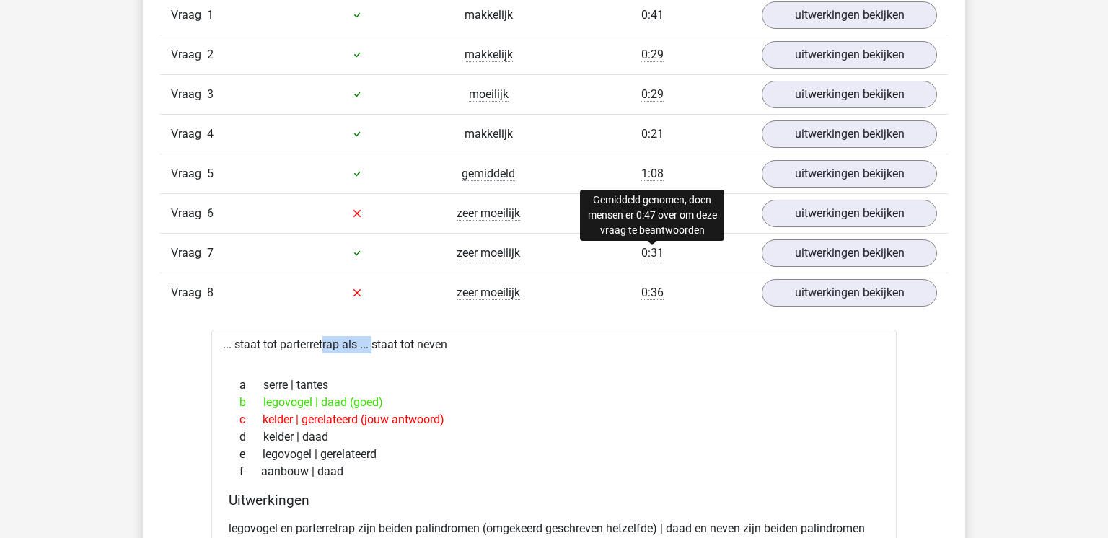
scroll to position [1671, 0]
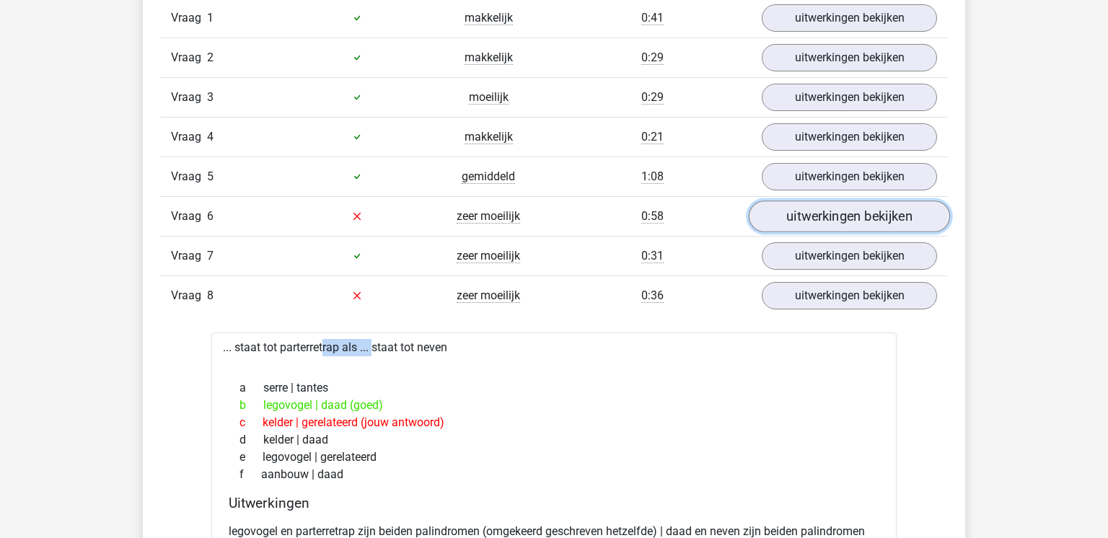
click at [789, 208] on link "uitwerkingen bekijken" at bounding box center [849, 217] width 201 height 32
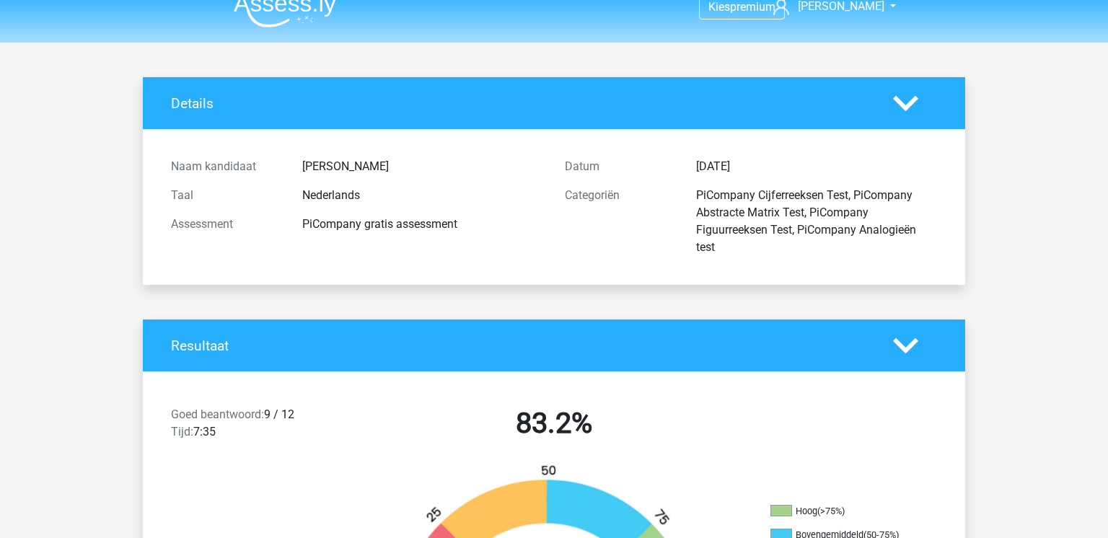
scroll to position [0, 0]
